Goal: Task Accomplishment & Management: Complete application form

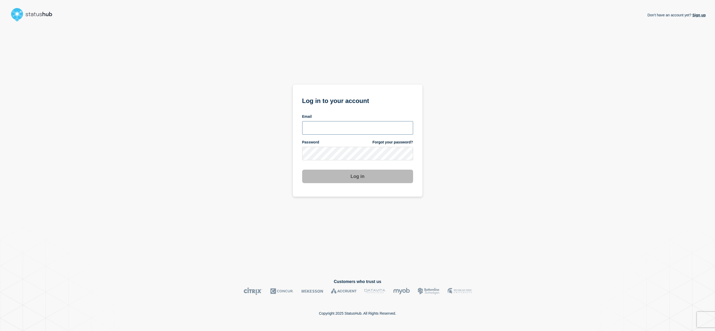
click at [342, 126] on input "email input" at bounding box center [357, 127] width 111 height 13
type input "samantha5.baker@uwe.ac.uk"
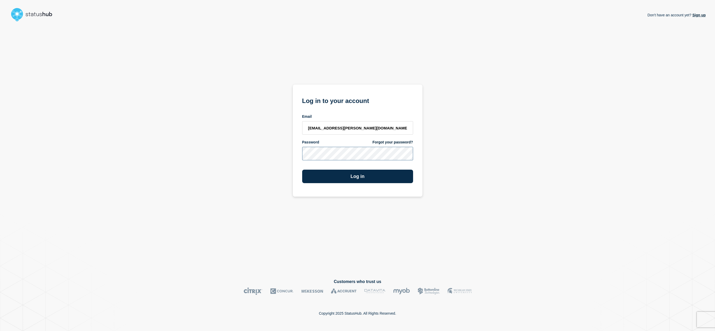
click at [302, 170] on button "Log in" at bounding box center [357, 176] width 111 height 13
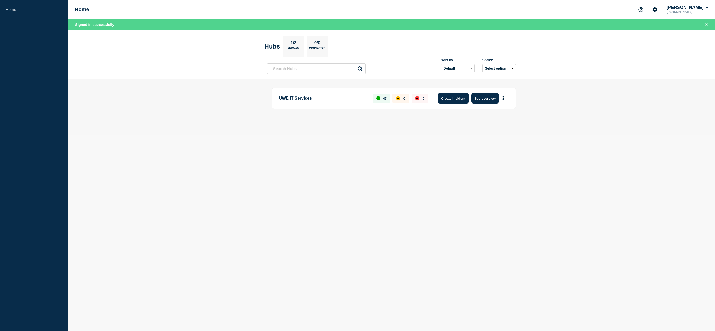
click at [457, 98] on button "Create incident" at bounding box center [453, 98] width 31 height 10
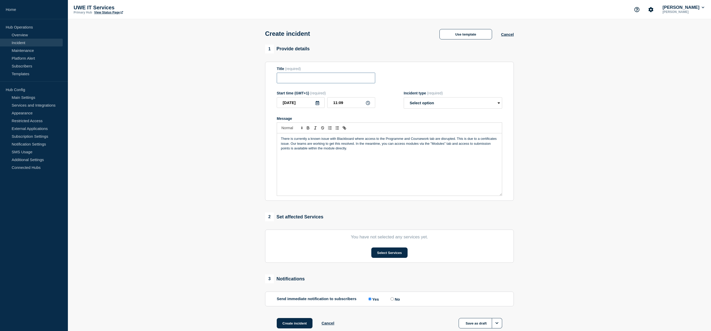
click at [318, 78] on input "Title" at bounding box center [326, 78] width 98 height 11
type input "Blackboard - Programme and Coursework tabs"
click at [435, 139] on p "There is currently a known issue with Blackboard where access to the Programme …" at bounding box center [389, 143] width 217 height 14
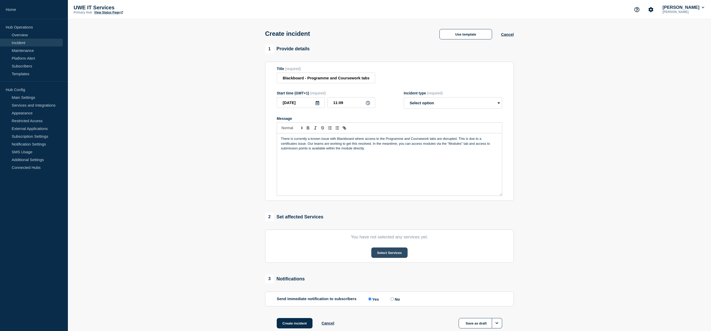
click at [385, 251] on button "Select Services" at bounding box center [389, 252] width 36 height 10
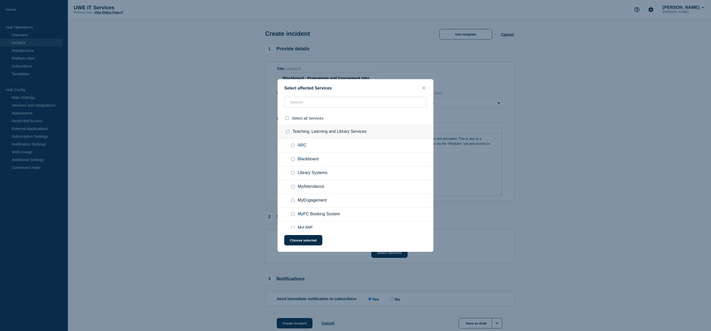
click at [293, 160] on input "Blackboard checkbox" at bounding box center [292, 158] width 3 height 3
checkbox input "true"
click at [312, 241] on button "Choose selected" at bounding box center [303, 240] width 38 height 10
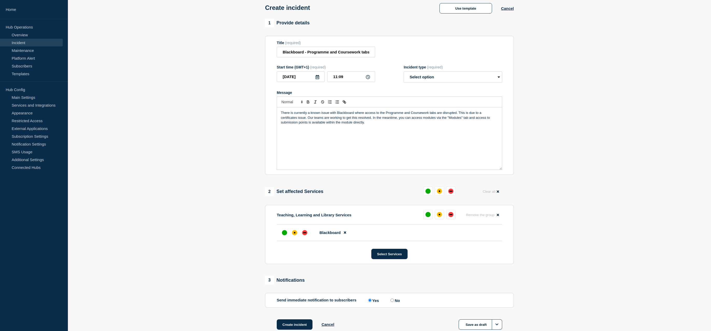
scroll to position [60, 0]
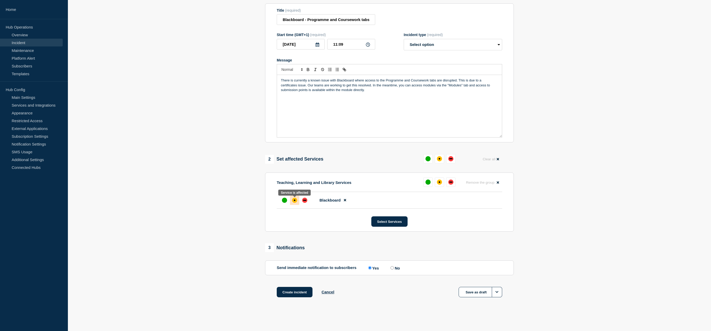
click at [293, 201] on div "affected" at bounding box center [294, 200] width 5 height 5
click at [295, 292] on button "Create incident" at bounding box center [295, 292] width 36 height 10
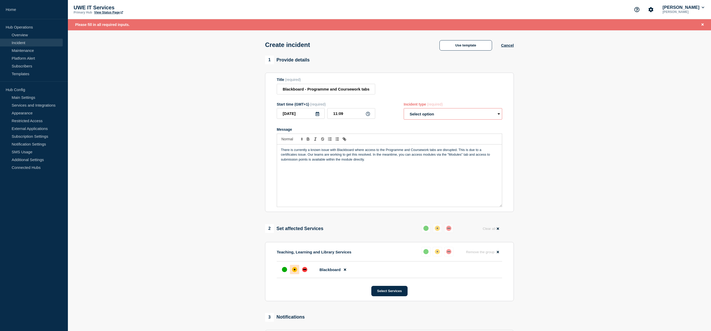
click at [500, 117] on select "Select option Investigating Identified Monitoring" at bounding box center [453, 113] width 98 height 11
select select "investigating"
click at [404, 109] on select "Select option Investigating Identified Monitoring" at bounding box center [453, 113] width 98 height 11
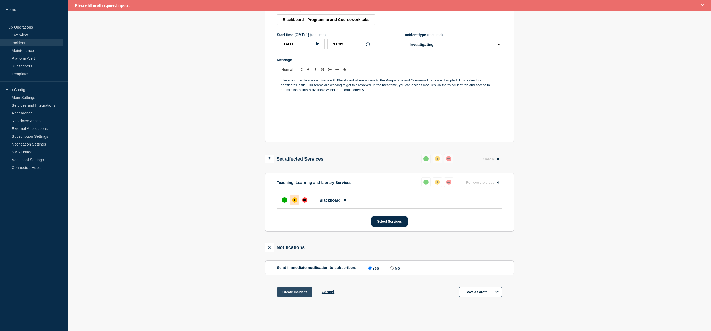
click at [292, 294] on button "Create incident" at bounding box center [295, 292] width 36 height 10
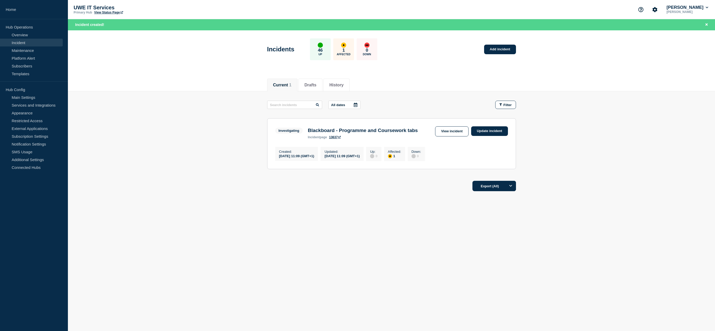
click at [25, 226] on aside "Home Hub Operations Overview Incident Maintenance Platform Alert Subscribers Te…" at bounding box center [34, 165] width 68 height 331
